Goal: Information Seeking & Learning: Learn about a topic

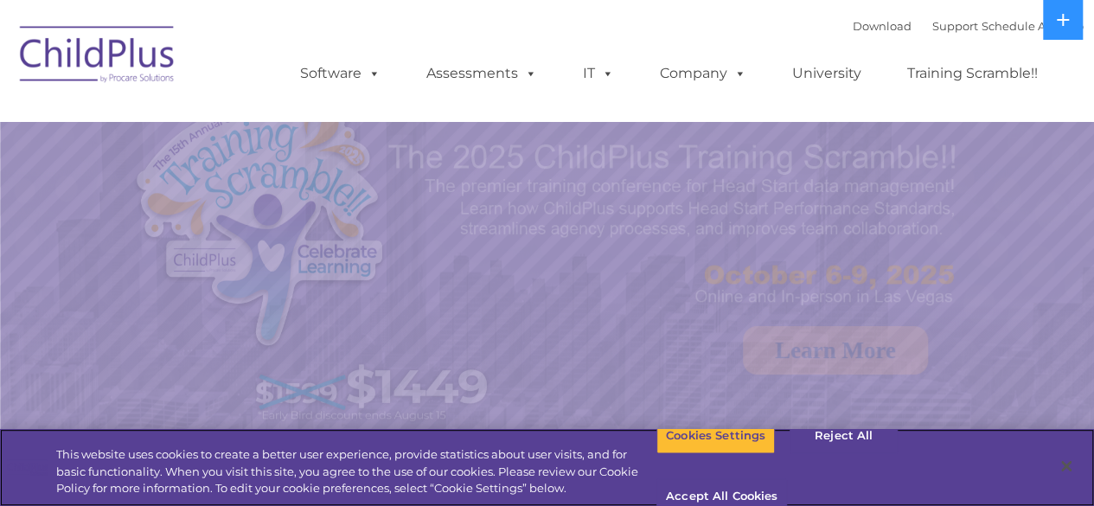
select select "MEDIUM"
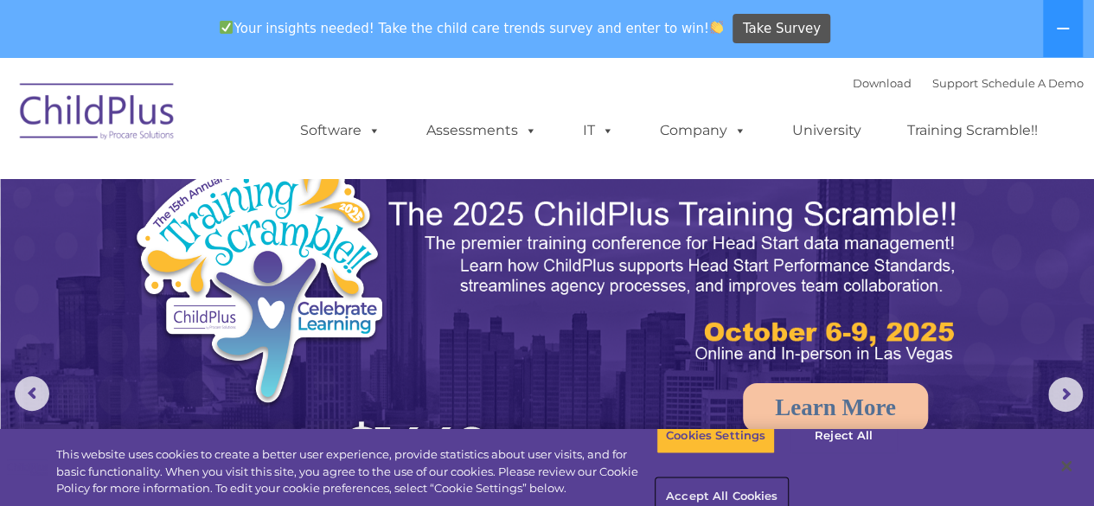
click at [787, 479] on button "Accept All Cookies" at bounding box center [722, 497] width 131 height 36
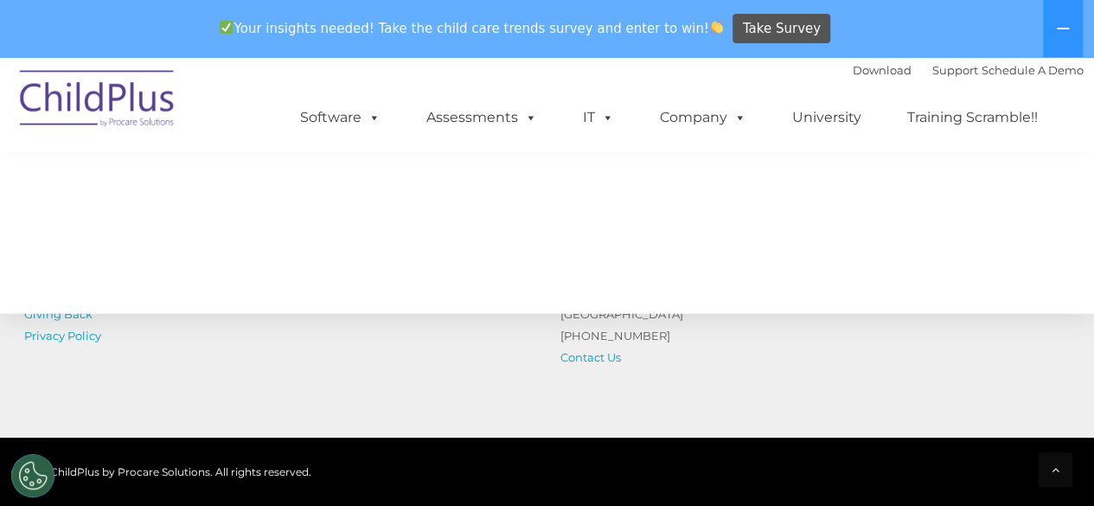
scroll to position [2123, 0]
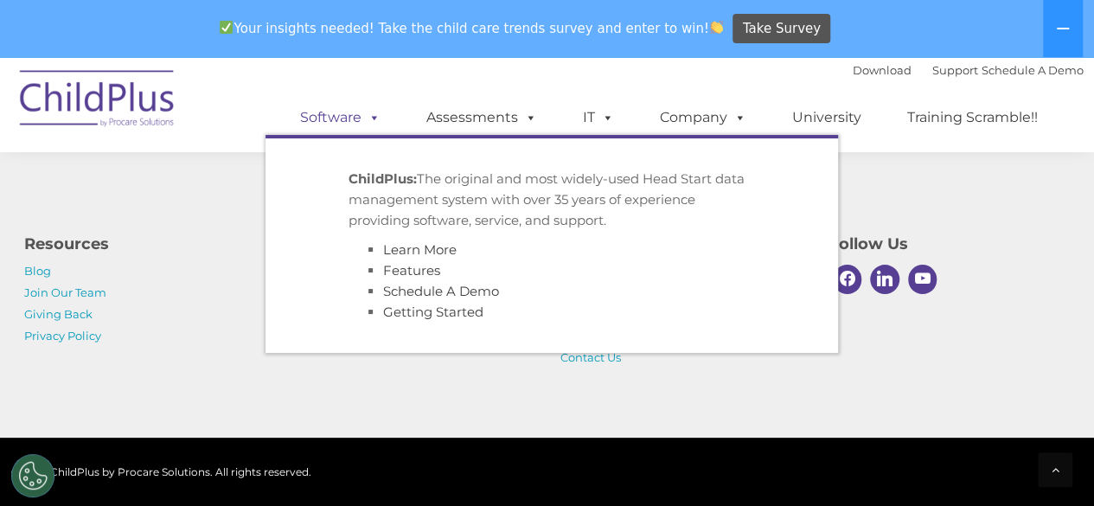
click at [360, 119] on link "Software" at bounding box center [340, 117] width 115 height 35
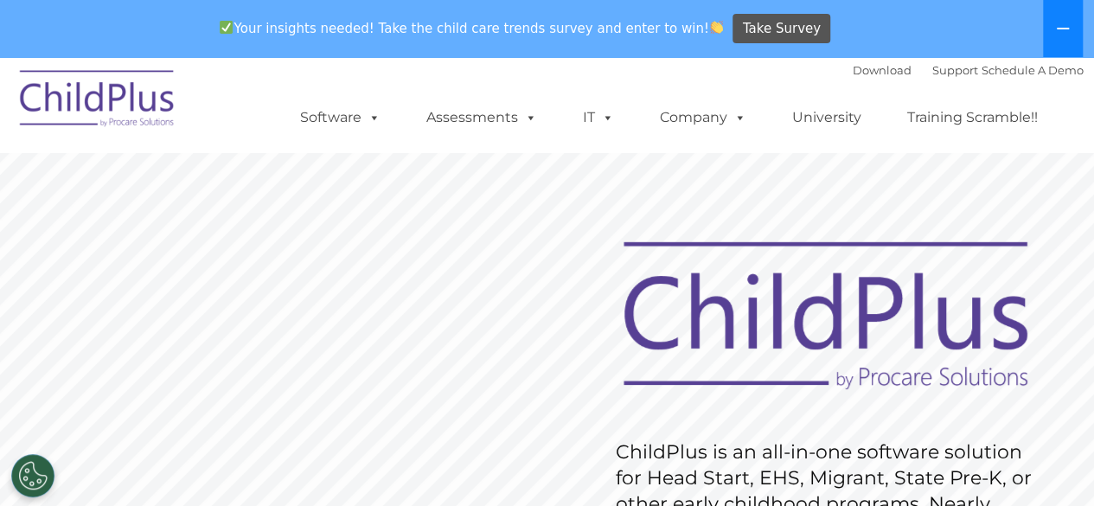
click at [1058, 29] on icon at bounding box center [1063, 29] width 12 height 2
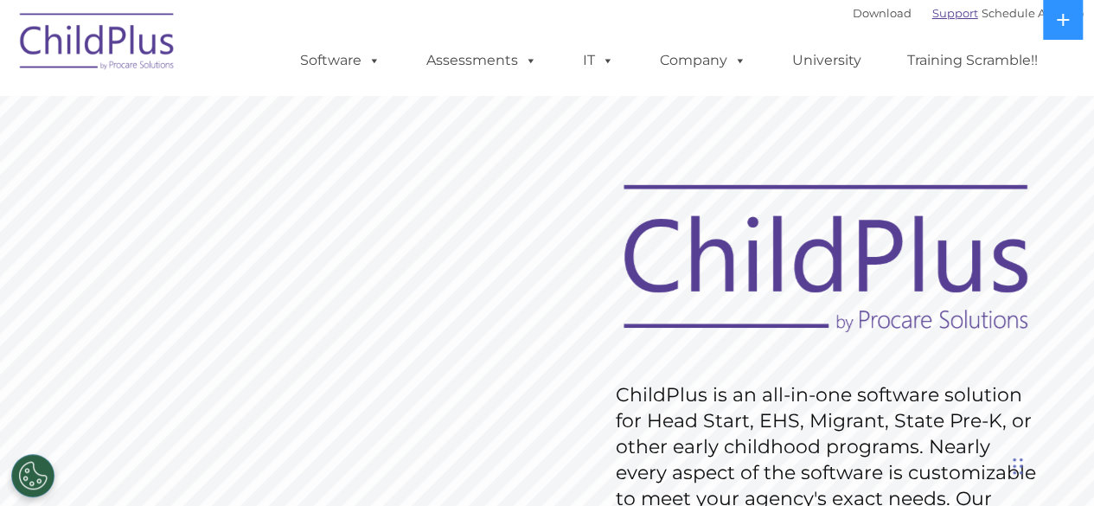
click at [933, 15] on link "Support" at bounding box center [956, 13] width 46 height 14
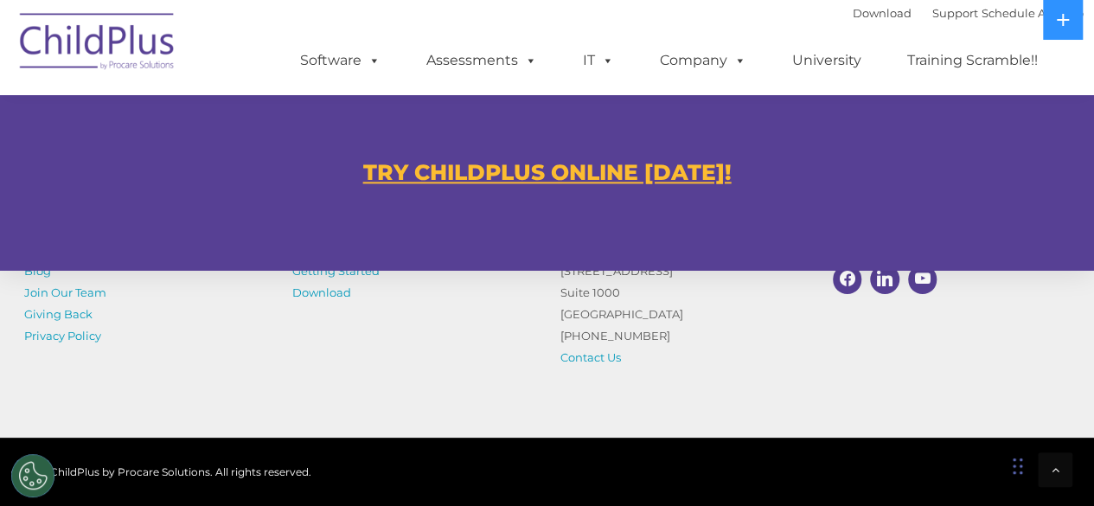
scroll to position [1067, 0]
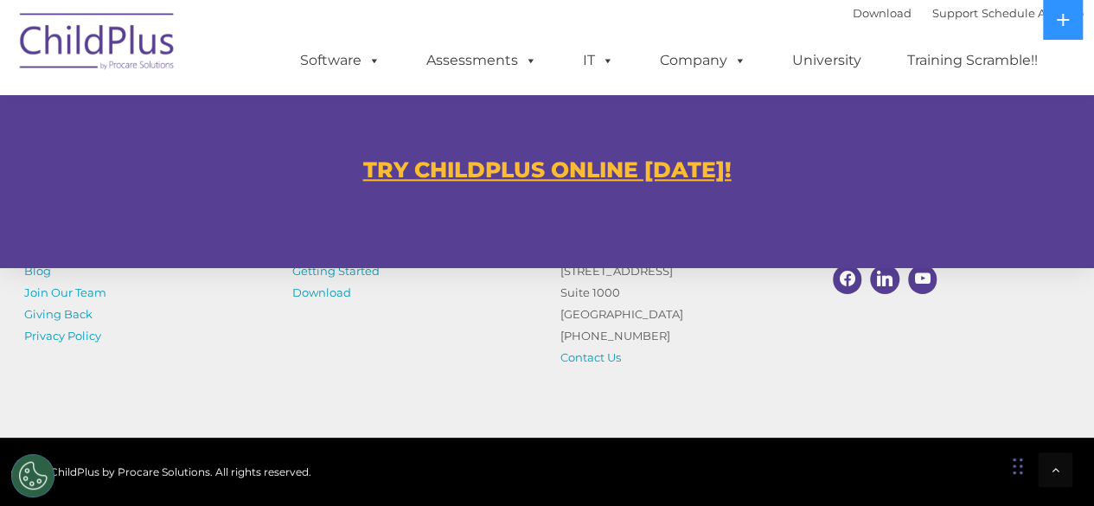
drag, startPoint x: 1103, startPoint y: 65, endPoint x: 1107, endPoint y: 358, distance: 293.3
click at [599, 164] on u "TRY CHILDPLUS ONLINE [DATE]!" at bounding box center [547, 170] width 369 height 26
